Goal: Task Accomplishment & Management: Use online tool/utility

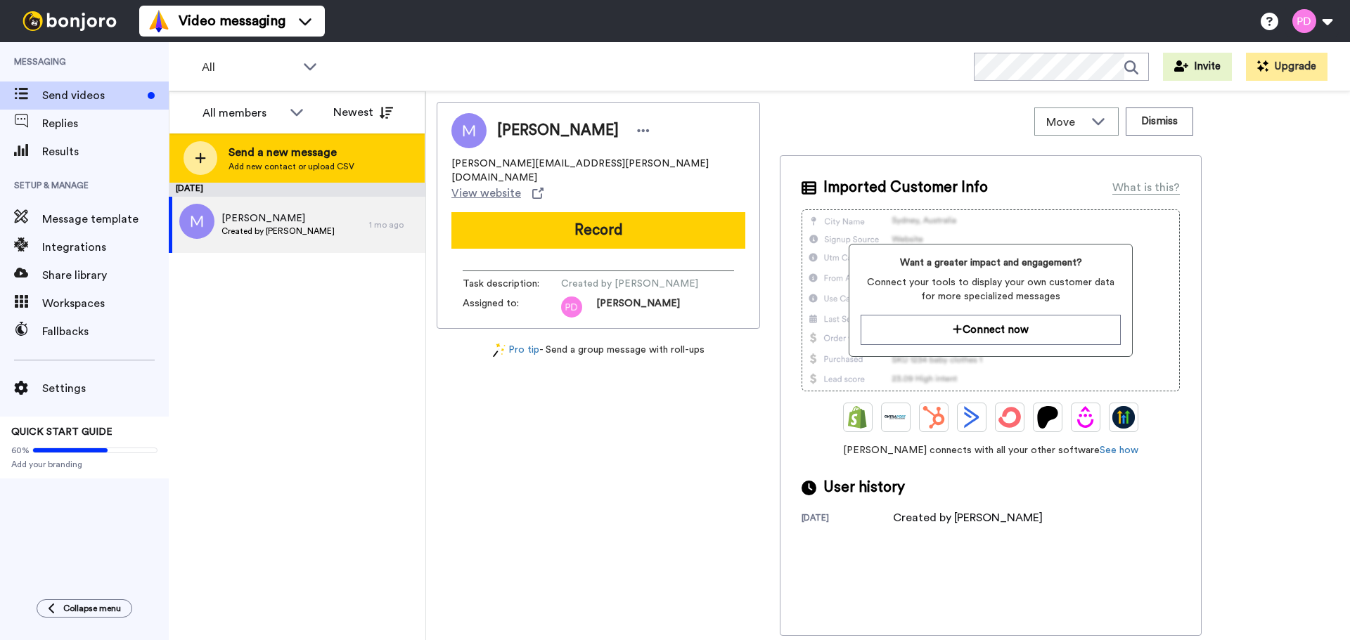
drag, startPoint x: 0, startPoint y: 0, endPoint x: 264, endPoint y: 158, distance: 308.0
click at [264, 158] on span "Send a new message" at bounding box center [291, 152] width 126 height 17
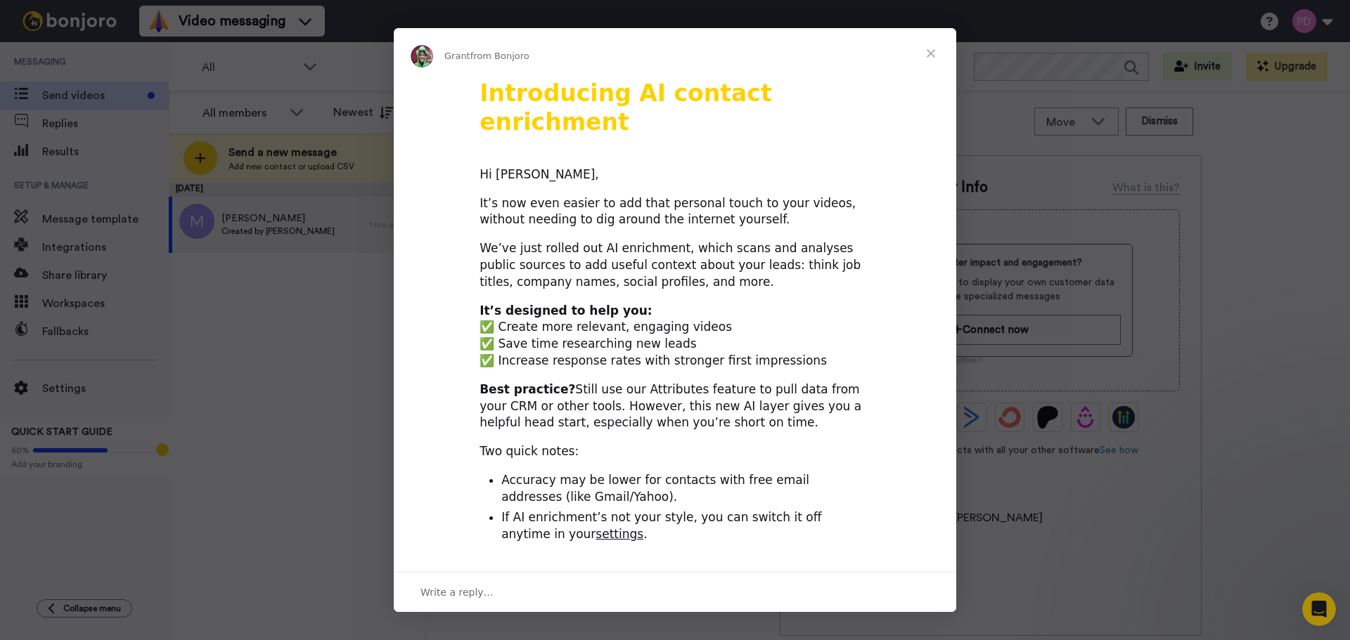
click at [926, 54] on span "Close" at bounding box center [930, 53] width 51 height 51
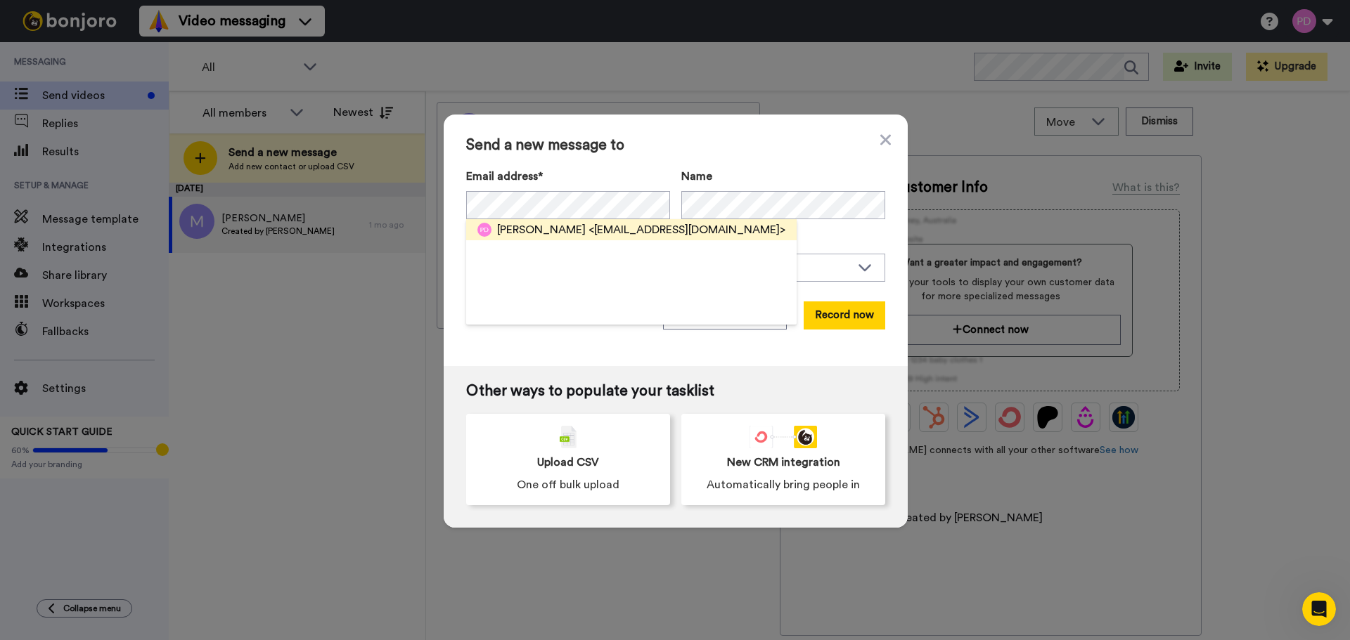
click at [623, 239] on div "[PERSON_NAME] <[EMAIL_ADDRESS][DOMAIN_NAME]>" at bounding box center [631, 229] width 330 height 21
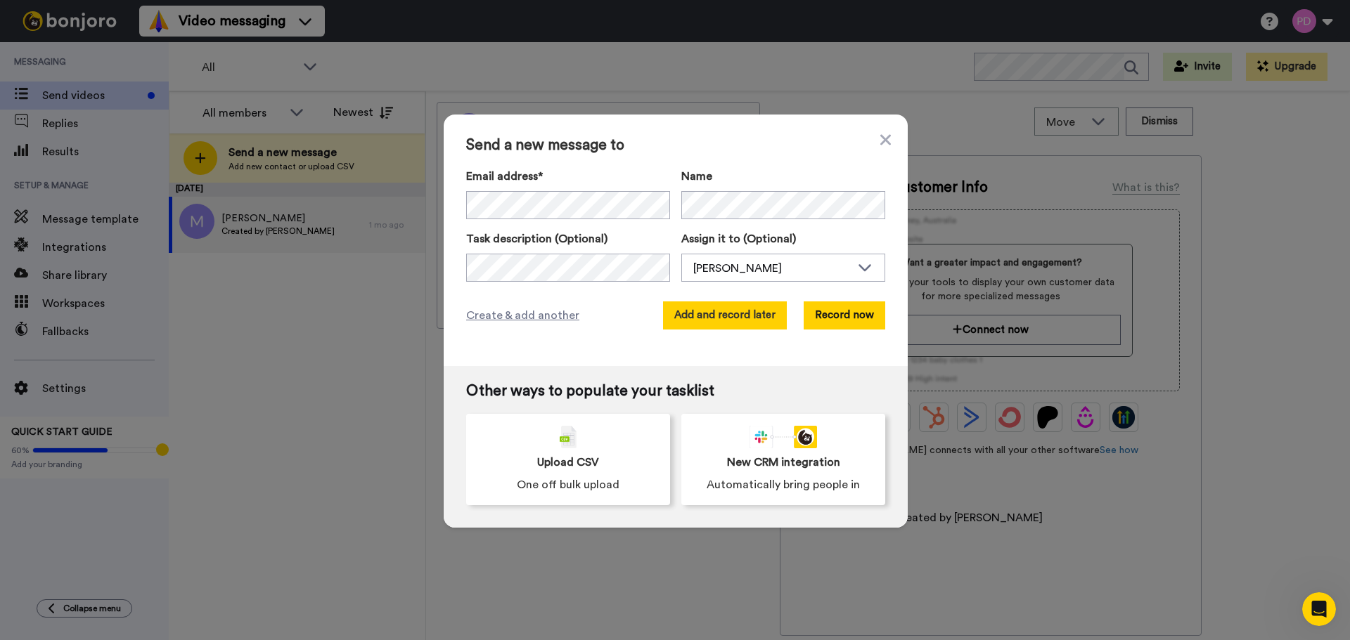
click at [685, 317] on button "Add and record later" at bounding box center [725, 316] width 124 height 28
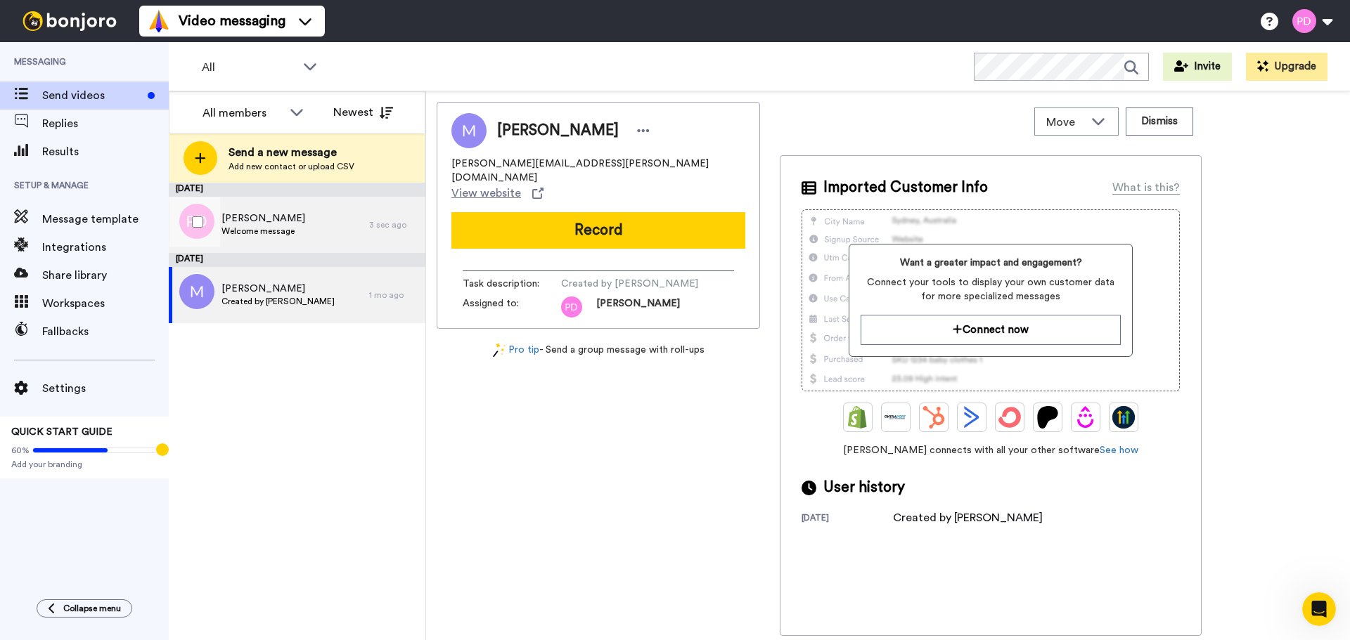
click at [290, 224] on span "[PERSON_NAME]" at bounding box center [263, 219] width 84 height 14
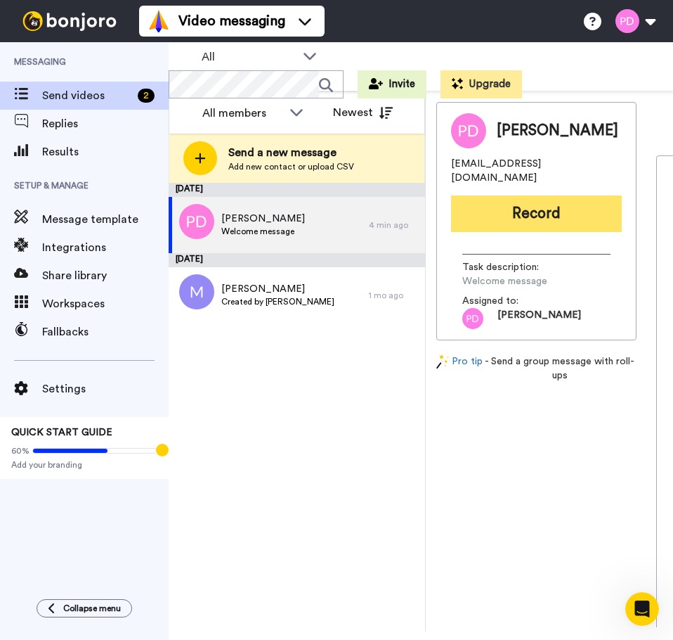
click at [541, 206] on button "Record" at bounding box center [536, 213] width 171 height 37
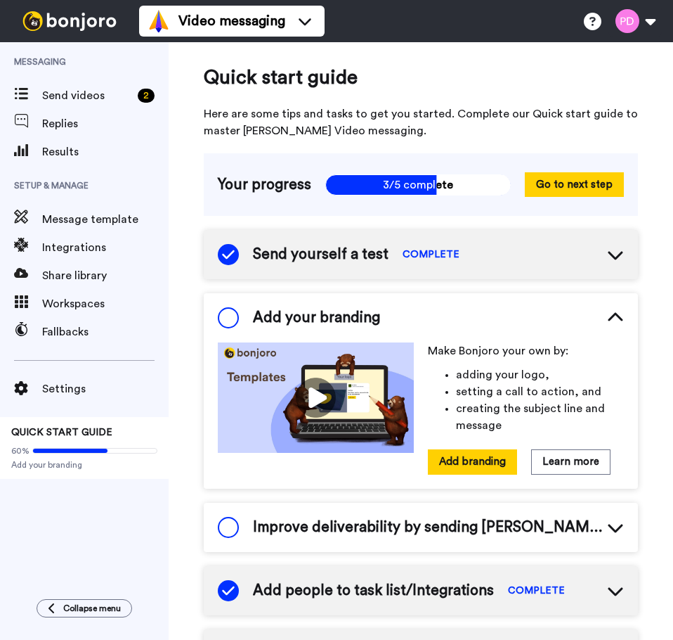
scroll to position [54, 0]
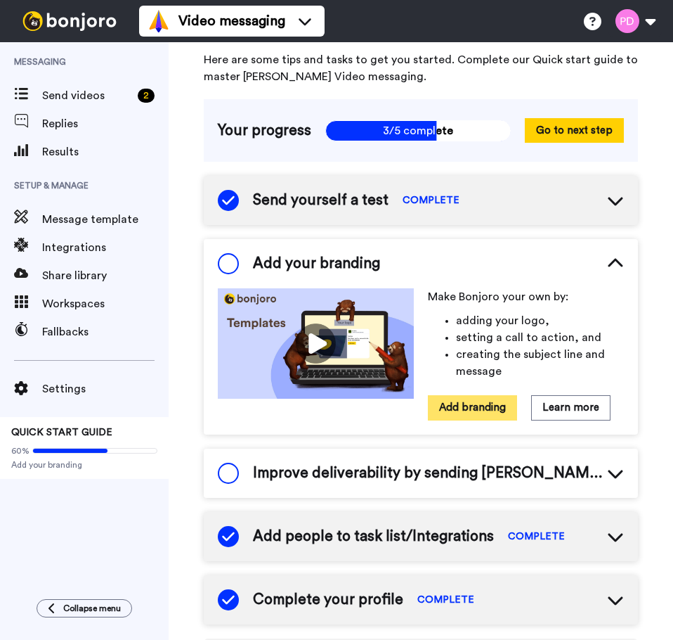
click at [458, 398] on button "Add branding" at bounding box center [472, 407] width 89 height 25
